Goal: Book appointment/travel/reservation

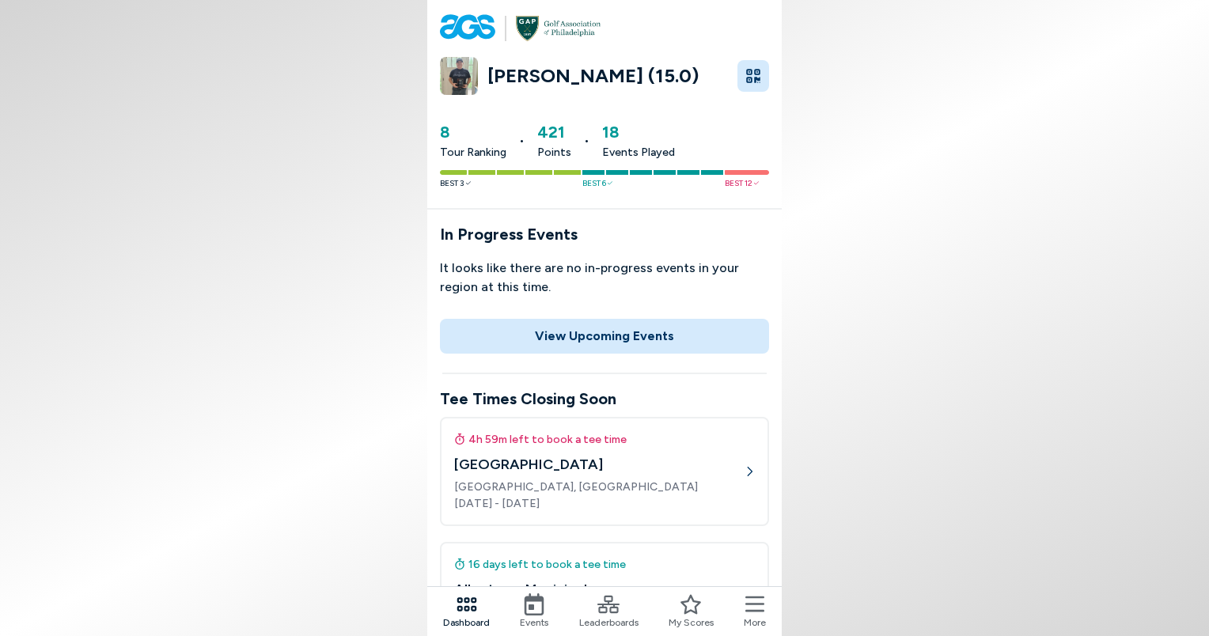
click at [583, 439] on div "4h 59m left to book a tee time" at bounding box center [599, 439] width 290 height 17
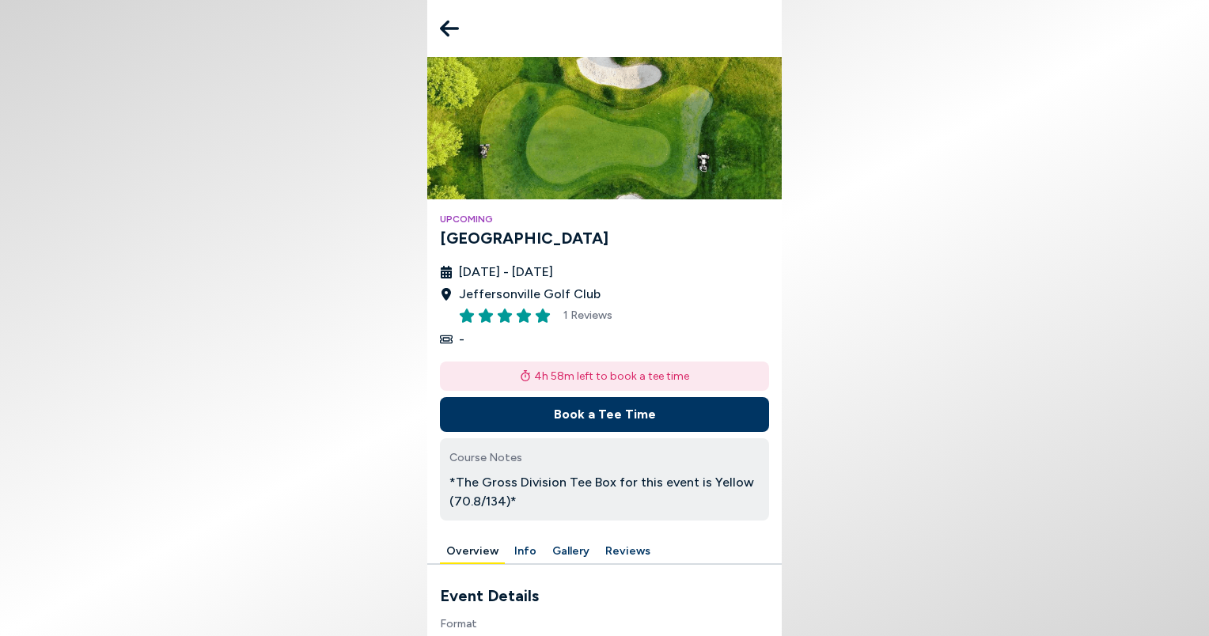
click at [769, 535] on div "Upcoming [GEOGRAPHIC_DATA] [DATE] - [DATE] Jeffersonville Golf Club 1 Reviews -…" at bounding box center [604, 298] width 355 height 483
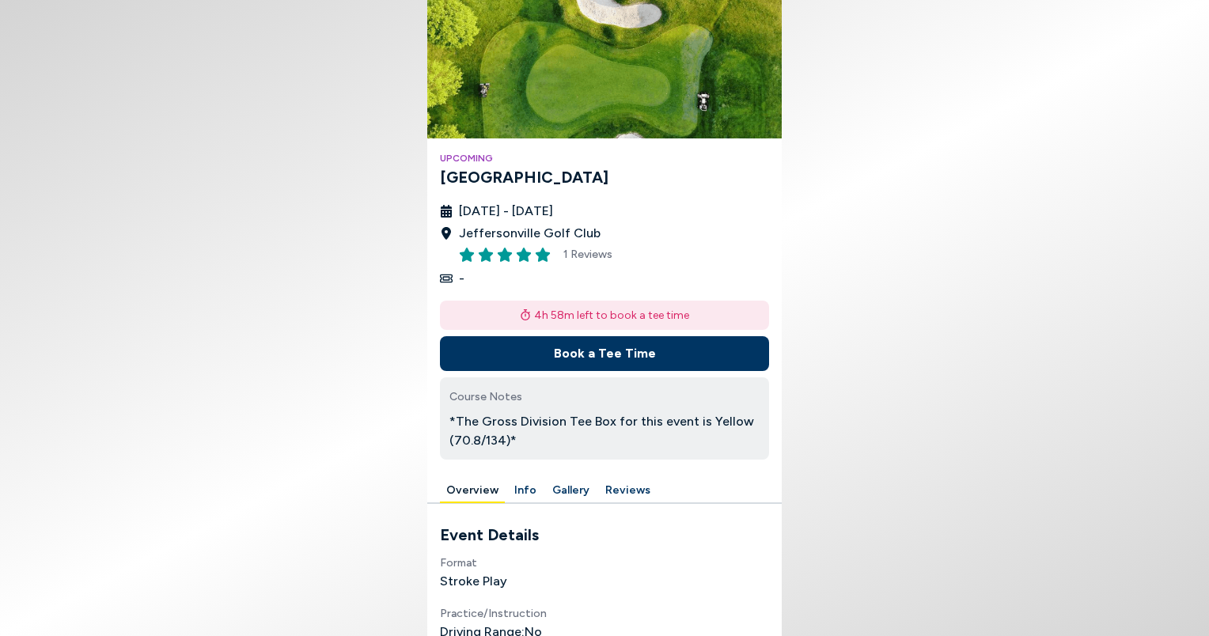
scroll to position [63, 0]
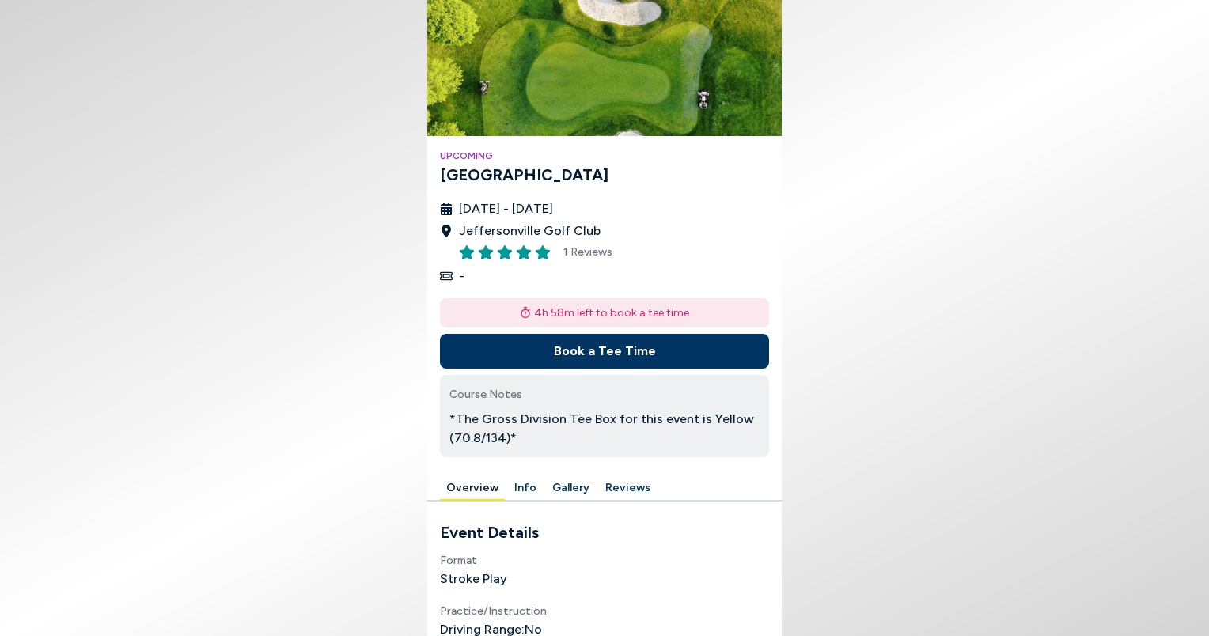
click at [635, 355] on button "Book a Tee Time" at bounding box center [604, 351] width 329 height 35
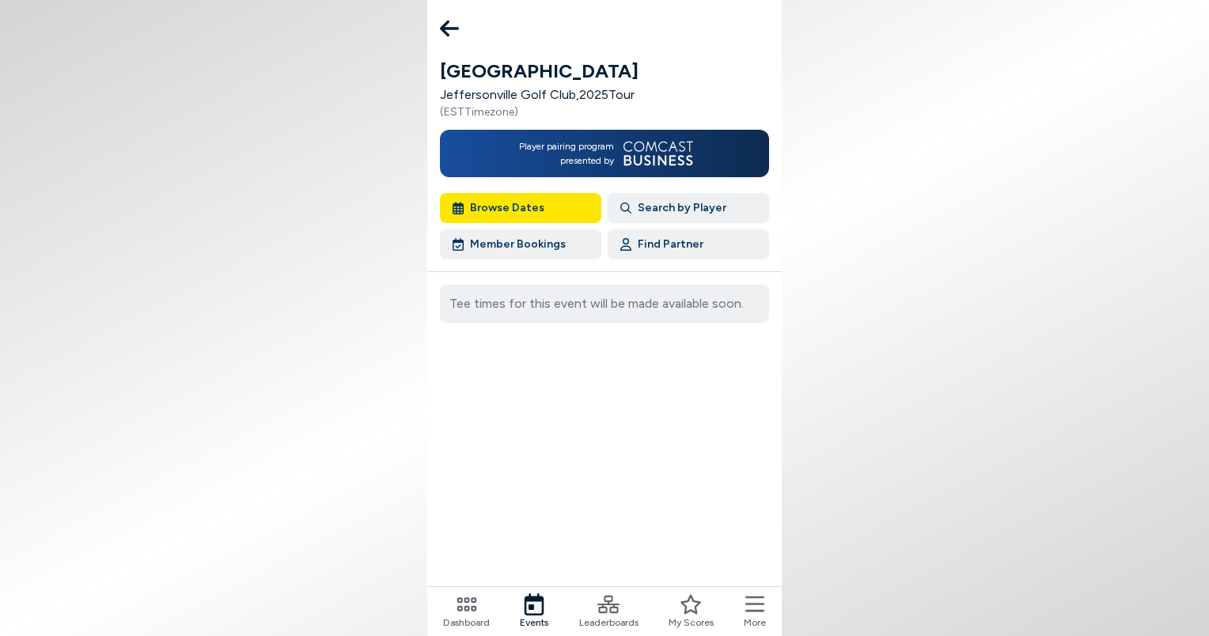
click at [533, 238] on button "Member Bookings" at bounding box center [520, 245] width 161 height 30
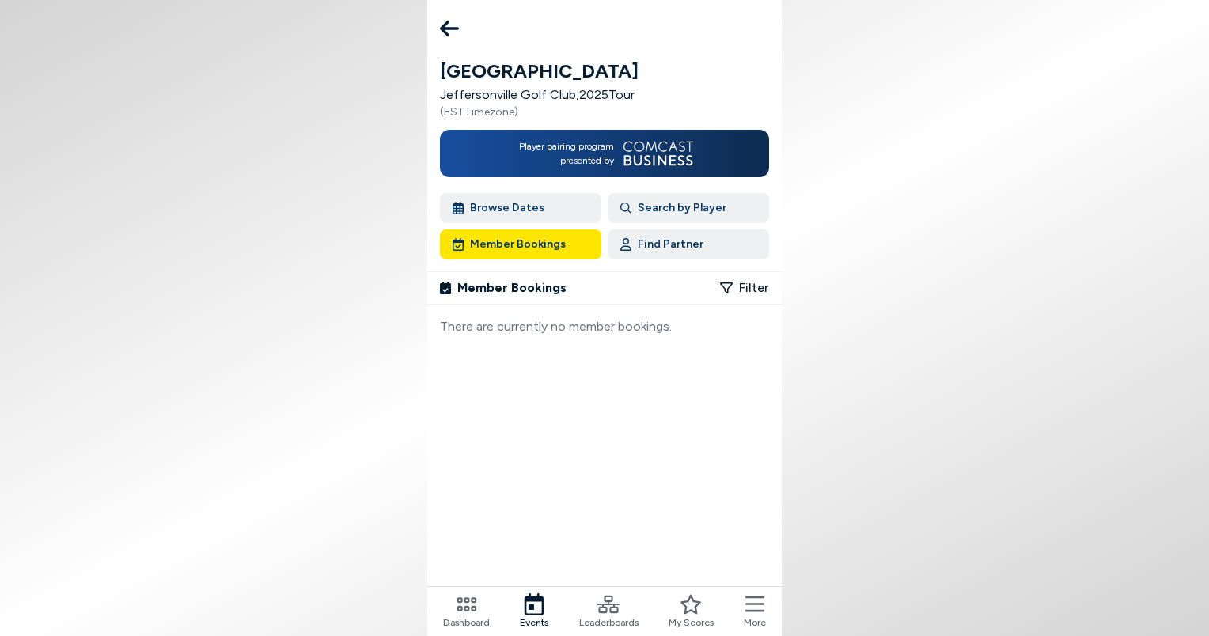
click at [524, 205] on button "Browse Dates" at bounding box center [520, 208] width 161 height 30
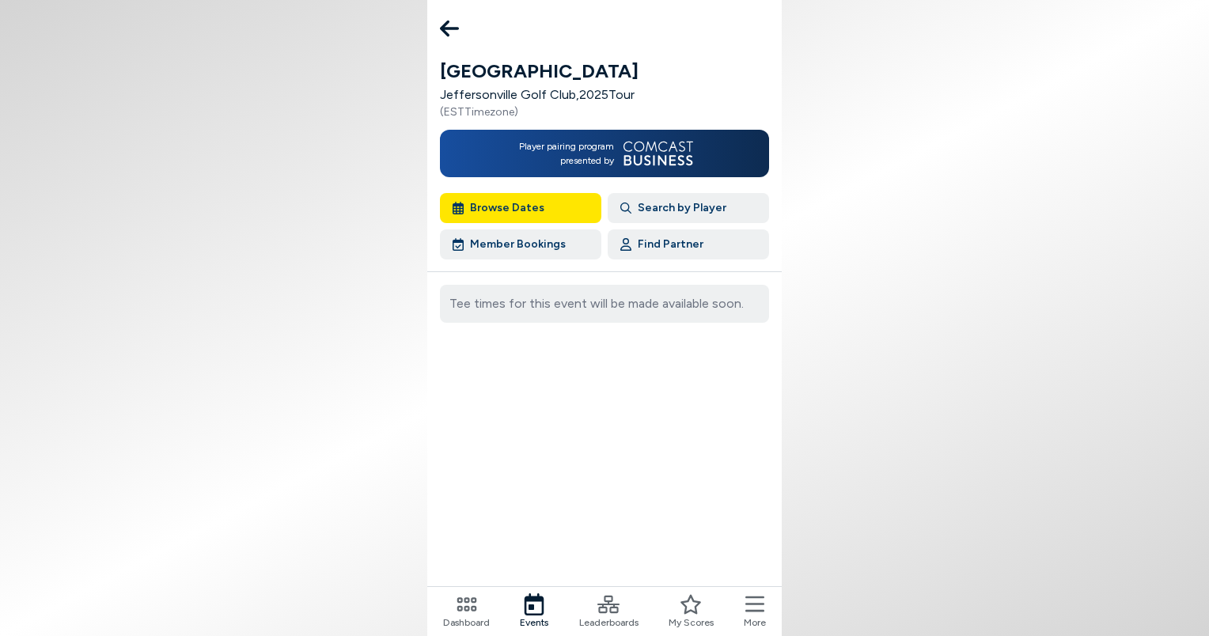
click at [451, 32] on icon at bounding box center [449, 29] width 19 height 32
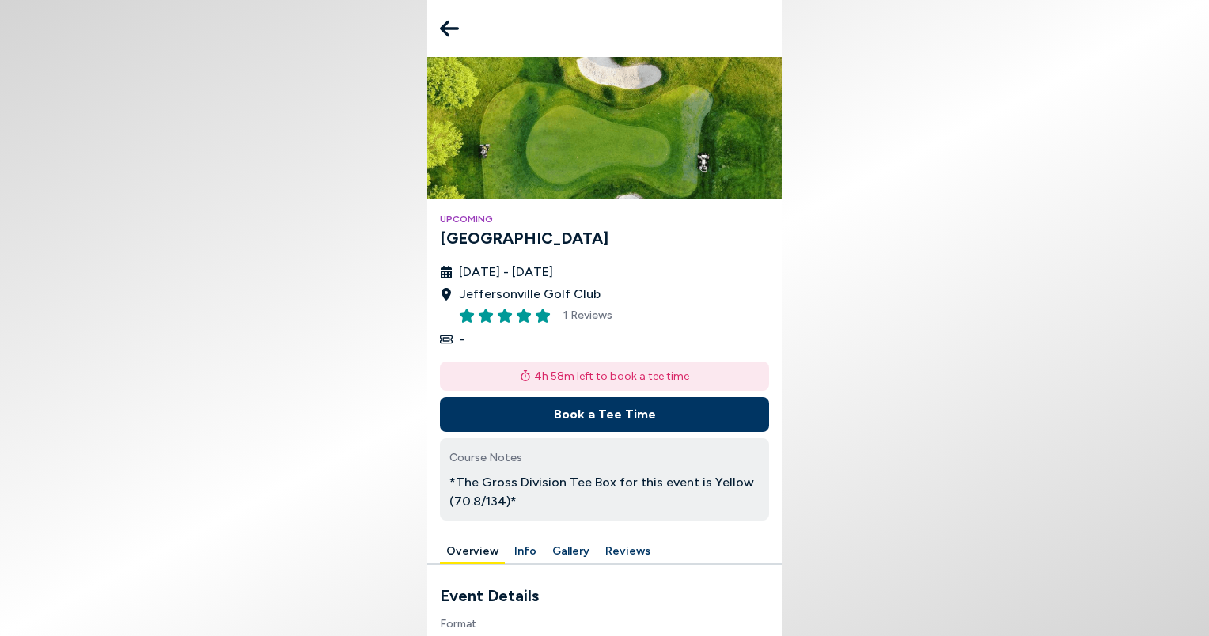
click at [446, 30] on icon at bounding box center [449, 29] width 19 height 32
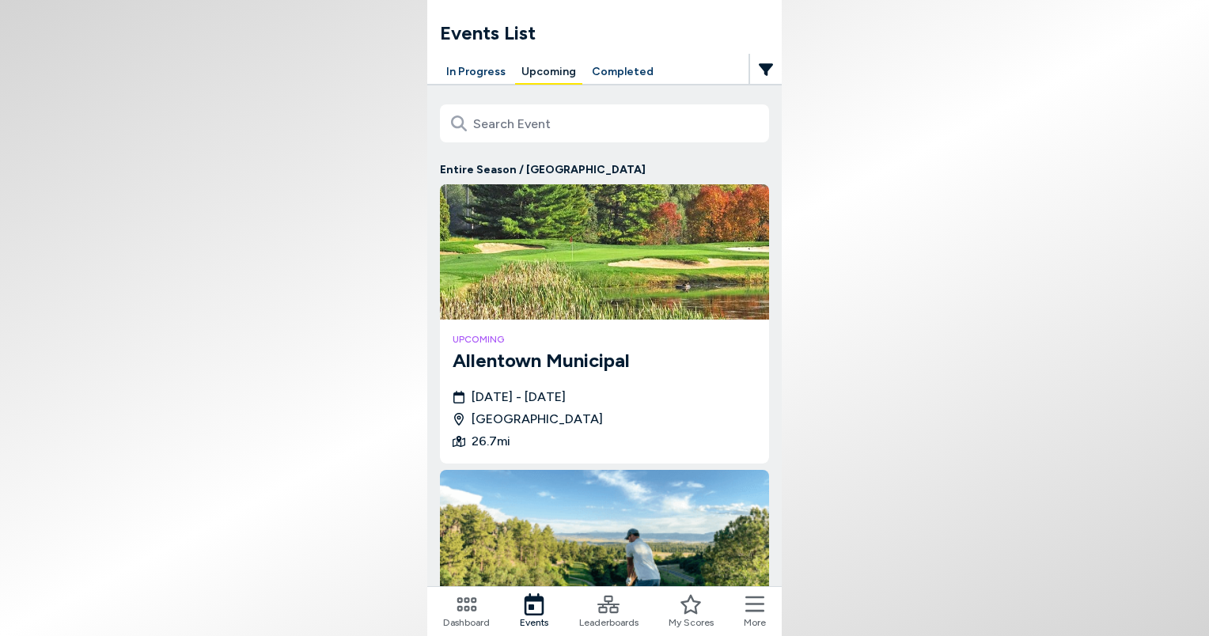
click at [601, 66] on button "Completed" at bounding box center [623, 72] width 74 height 25
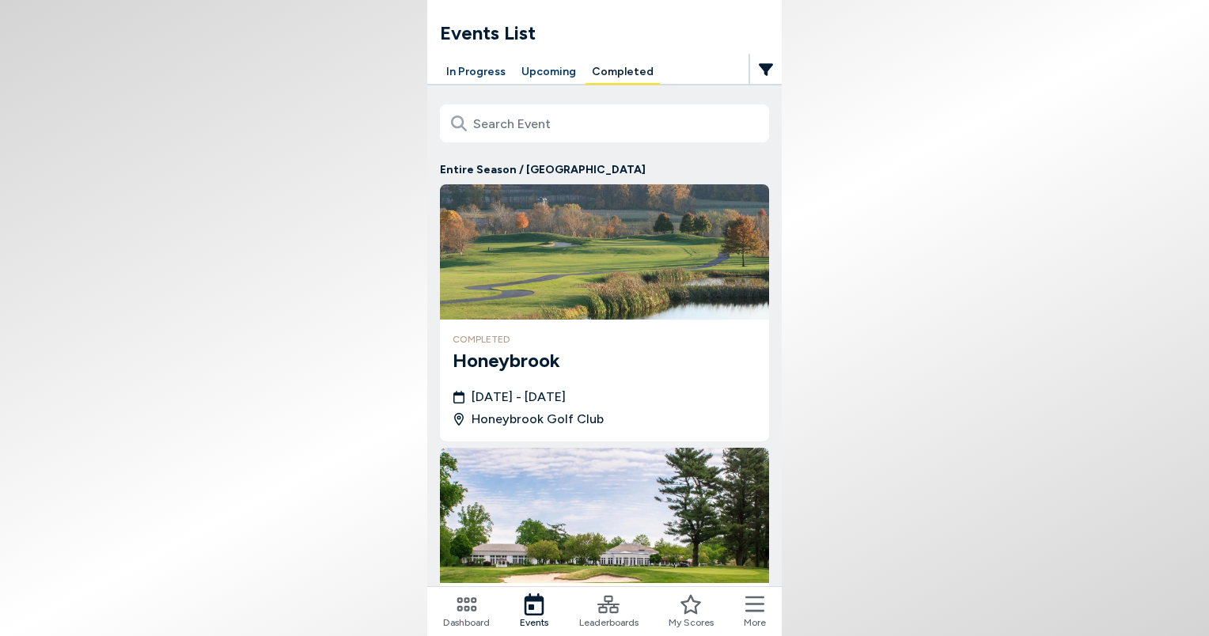
click at [582, 260] on img at bounding box center [604, 251] width 329 height 135
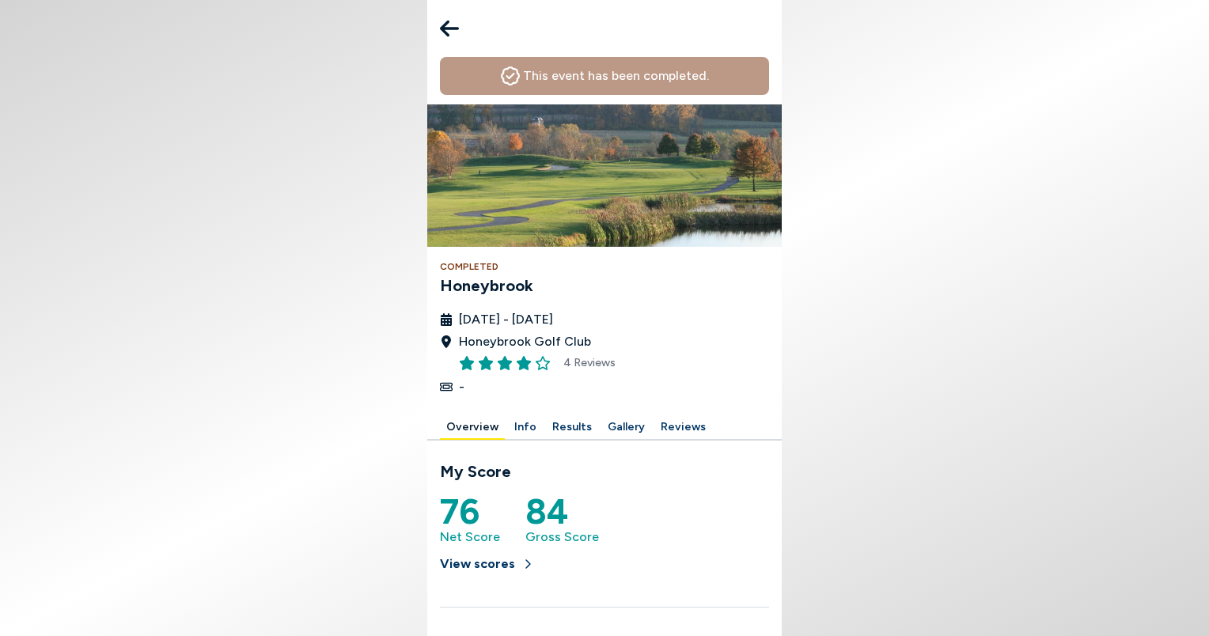
click at [576, 431] on button "Results" at bounding box center [572, 427] width 52 height 25
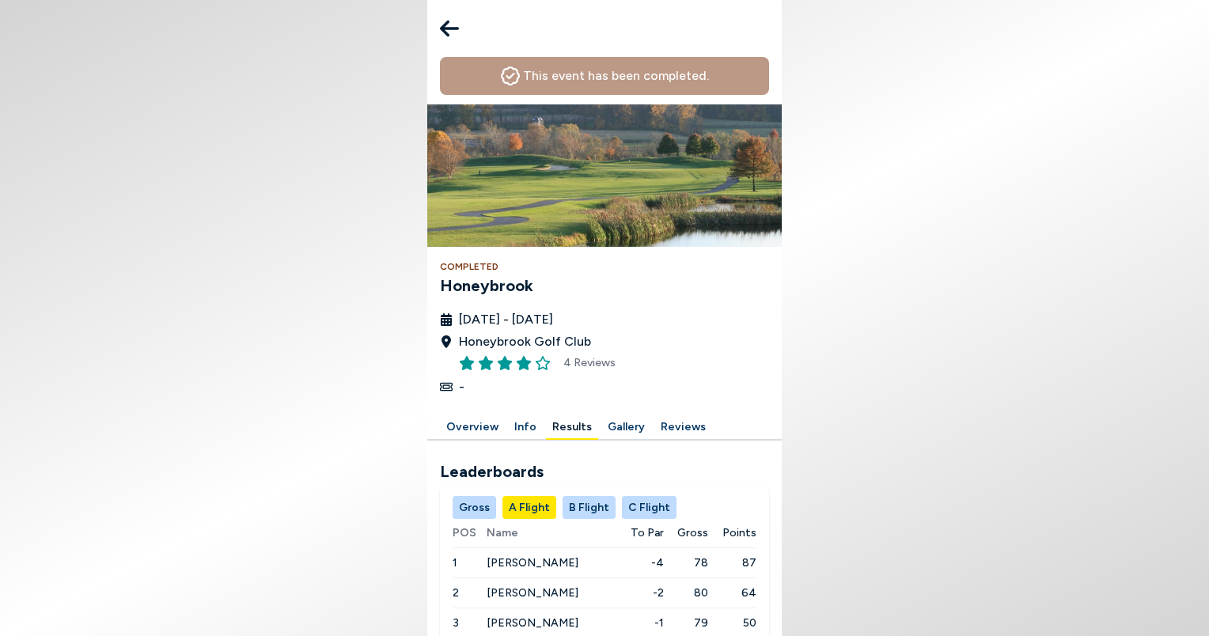
click at [776, 386] on div "This event has been completed. Completed Honeybrook [DATE] - [DATE] Honeybrook …" at bounding box center [604, 236] width 355 height 359
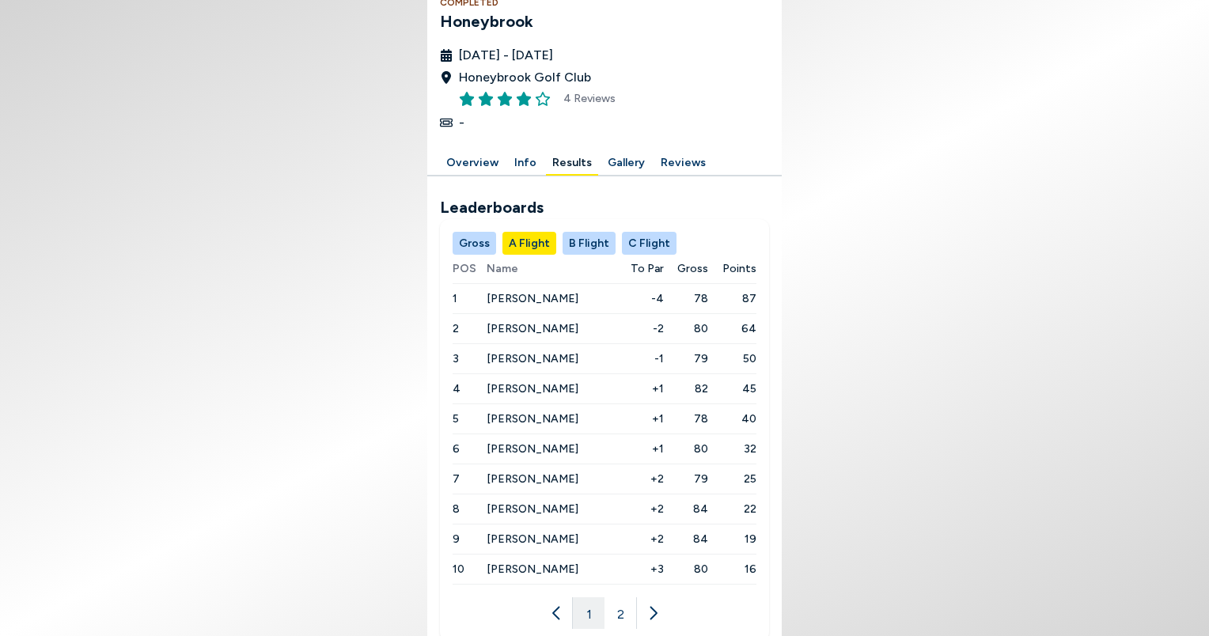
scroll to position [290, 0]
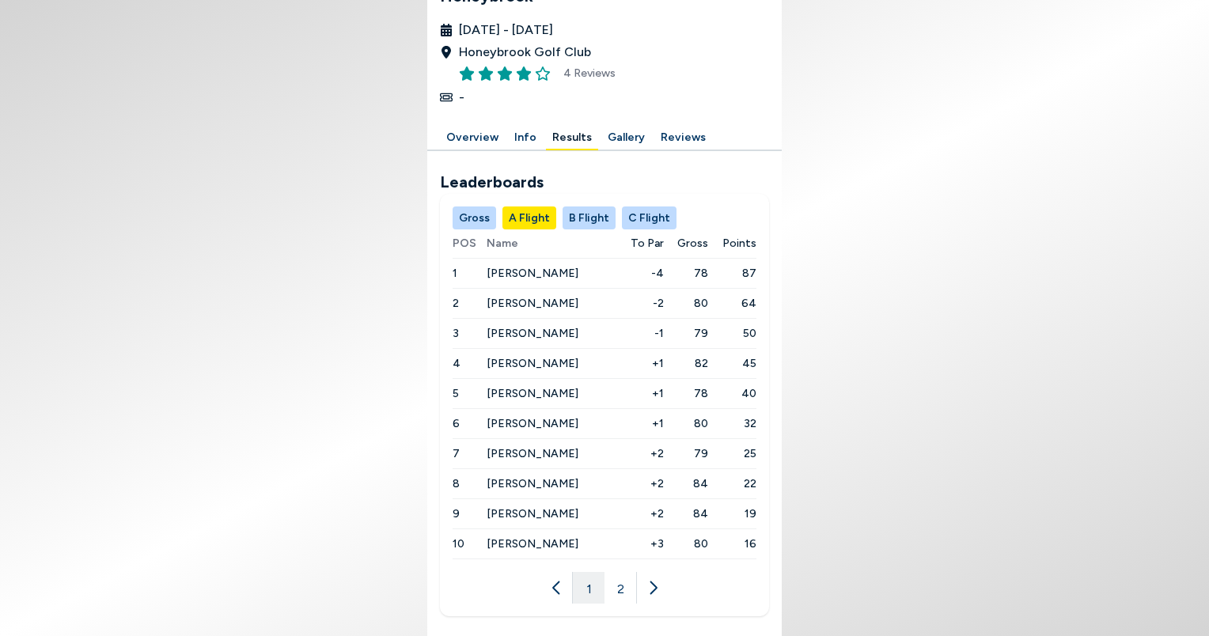
click at [625, 589] on button "2" at bounding box center [621, 588] width 32 height 32
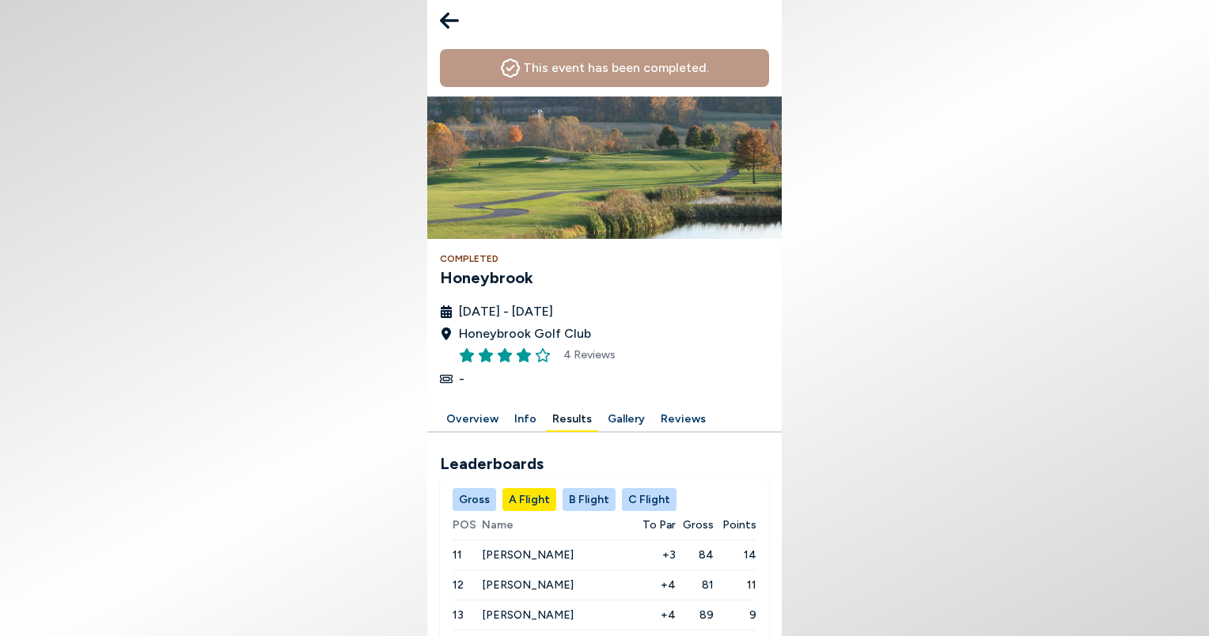
scroll to position [0, 0]
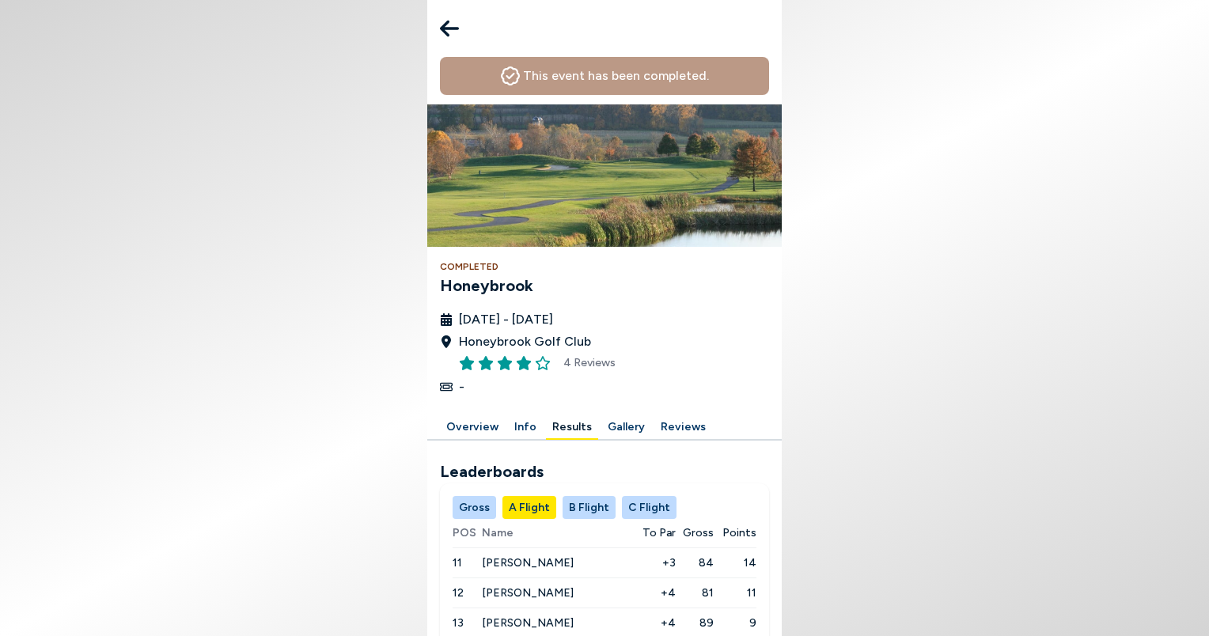
click at [450, 24] on icon at bounding box center [449, 29] width 19 height 32
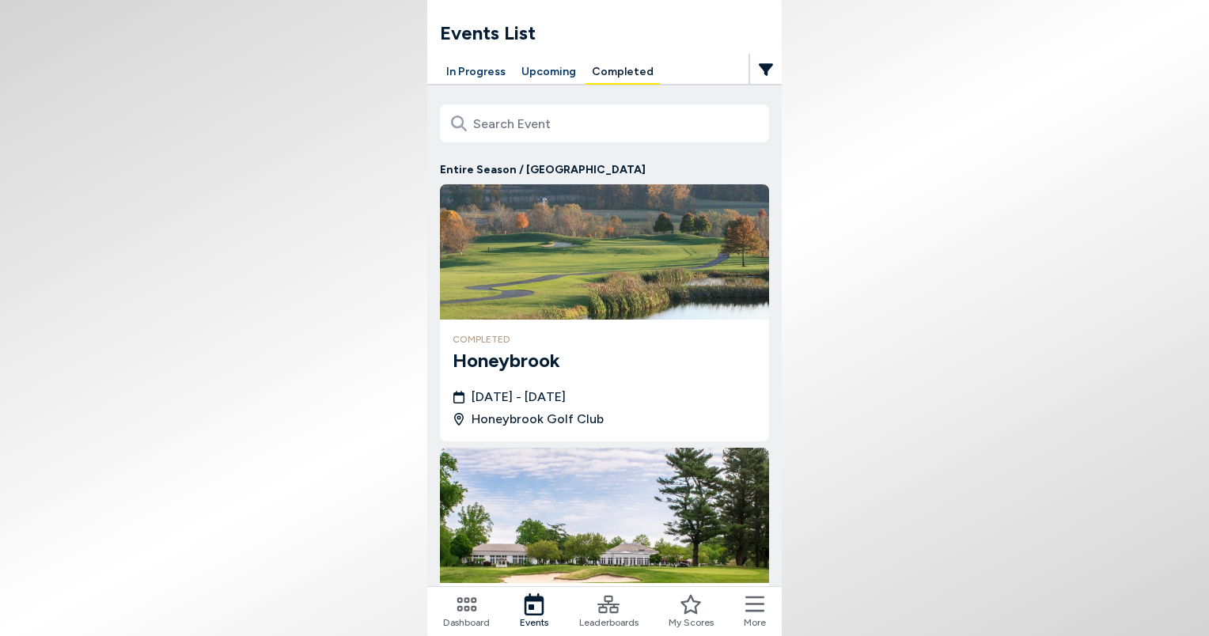
click at [611, 614] on icon at bounding box center [609, 605] width 22 height 22
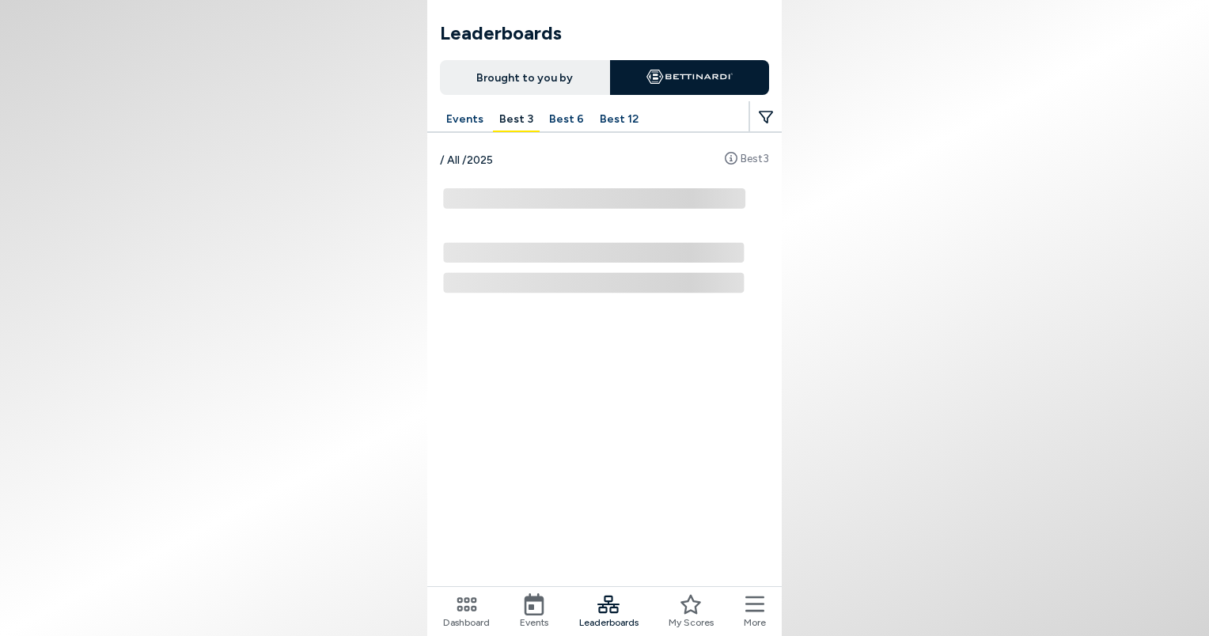
click at [609, 122] on button "Best 12" at bounding box center [619, 120] width 51 height 25
